Goal: Find specific page/section: Find specific page/section

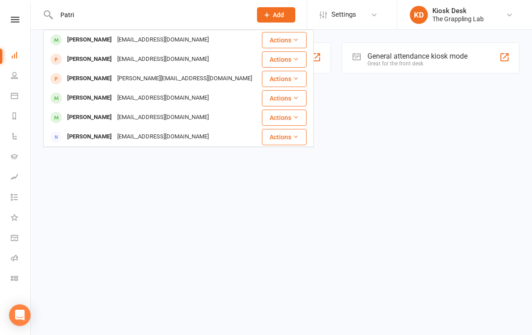
type input "Patri"
click at [188, 96] on div "[EMAIL_ADDRESS][DOMAIN_NAME]" at bounding box center [162, 97] width 97 height 13
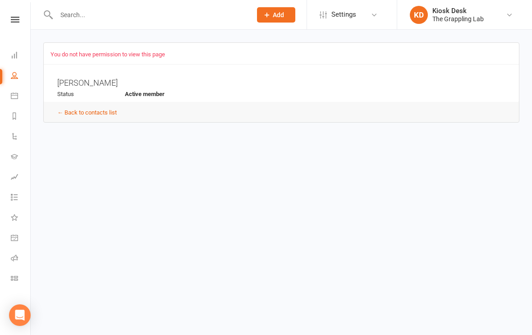
click at [228, 82] on h3 "[PERSON_NAME]" at bounding box center [284, 83] width 454 height 11
click at [170, 79] on h3 "[PERSON_NAME]" at bounding box center [284, 83] width 454 height 11
click at [146, 92] on span "Active member" at bounding box center [145, 94] width 40 height 7
click at [125, 78] on h3 "[PERSON_NAME]" at bounding box center [284, 83] width 454 height 11
click at [109, 111] on link "← Back to contacts list" at bounding box center [86, 112] width 59 height 7
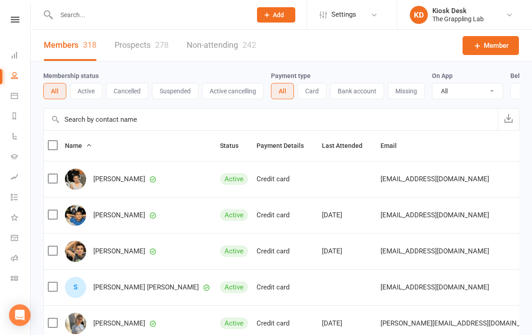
click at [16, 13] on nav "Clubworx Dashboard People Calendar Reports Automations Gradings Assessments Tas…" at bounding box center [15, 169] width 31 height 335
click at [18, 18] on icon at bounding box center [15, 20] width 9 height 6
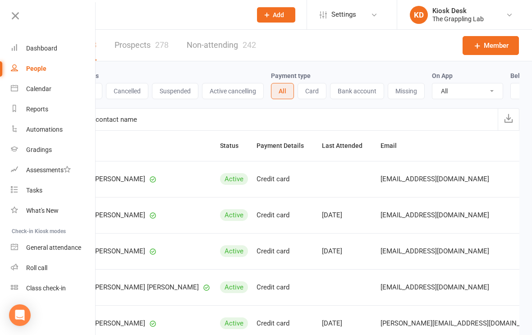
click at [507, 14] on icon at bounding box center [509, 14] width 7 height 7
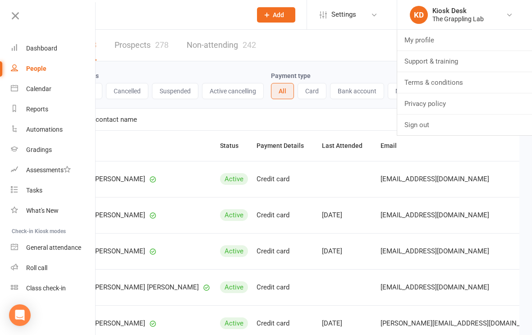
click at [420, 122] on link "Sign out" at bounding box center [464, 124] width 135 height 21
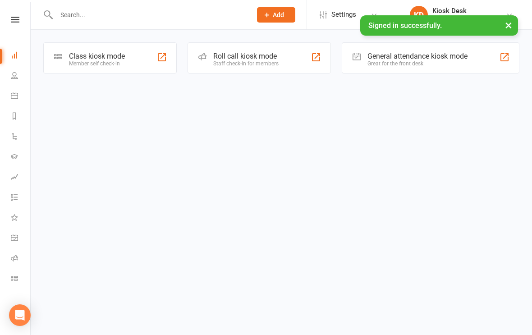
click at [85, 60] on div "Member self check-in" at bounding box center [97, 63] width 56 height 6
